Goal: Navigation & Orientation: Understand site structure

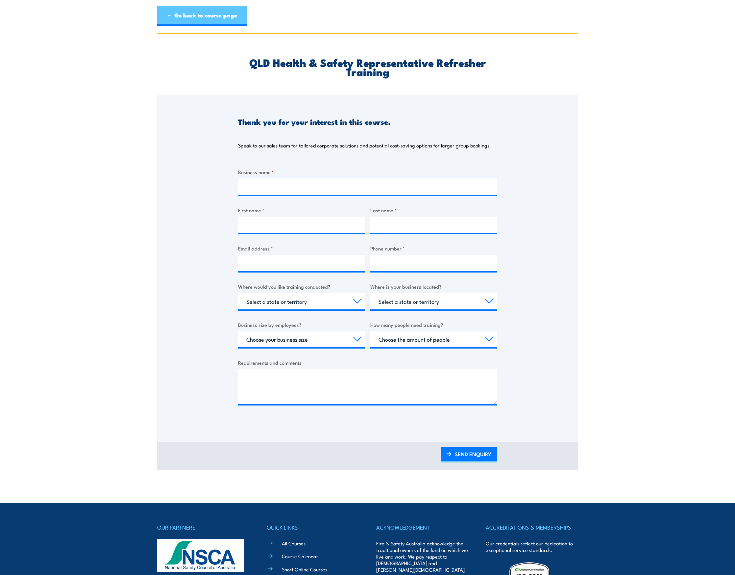
click at [206, 12] on link "← Go back to course page" at bounding box center [201, 16] width 89 height 20
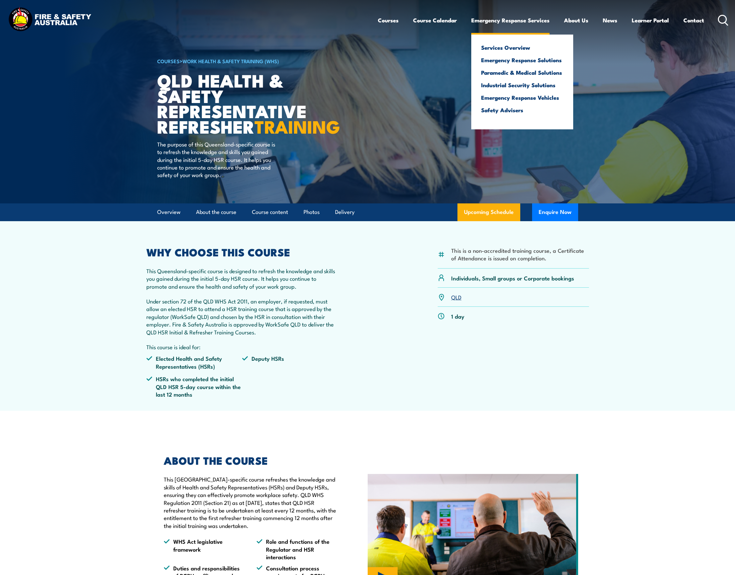
click at [512, 23] on link "Emergency Response Services" at bounding box center [510, 20] width 78 height 17
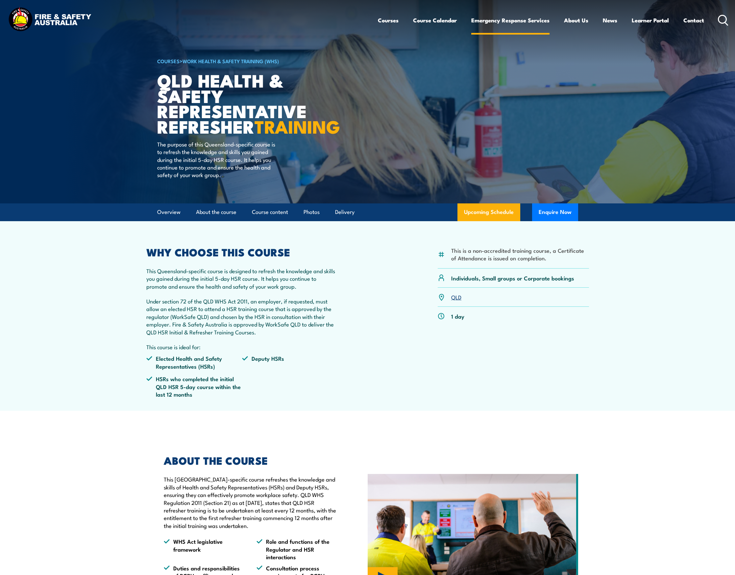
click at [504, 22] on link "Emergency Response Services" at bounding box center [510, 20] width 78 height 17
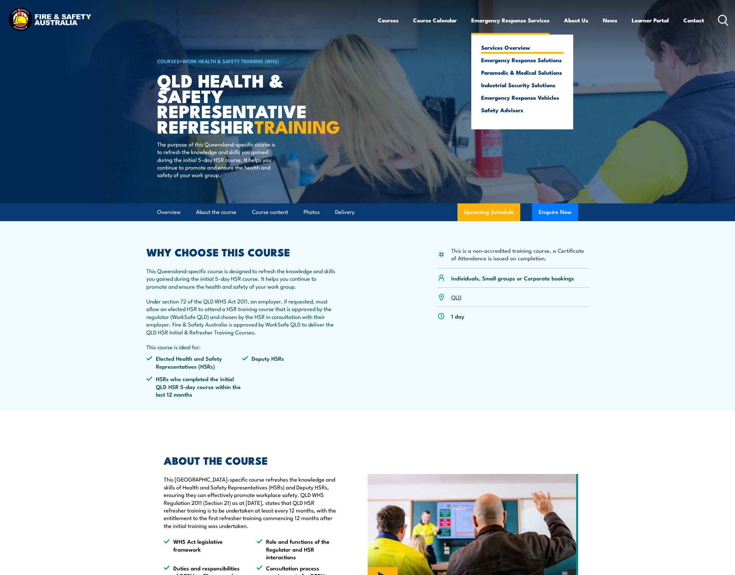
click at [498, 48] on link "Services Overview" at bounding box center [522, 47] width 82 height 6
